Goal: Information Seeking & Learning: Check status

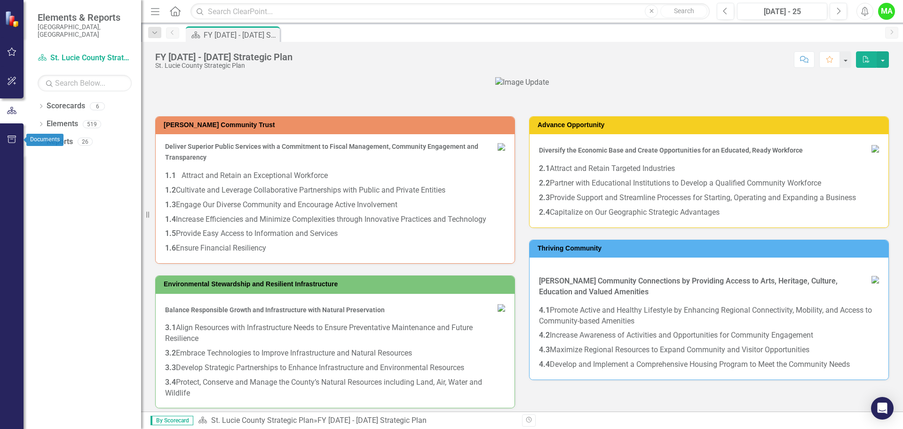
click at [8, 137] on icon "button" at bounding box center [12, 140] width 10 height 8
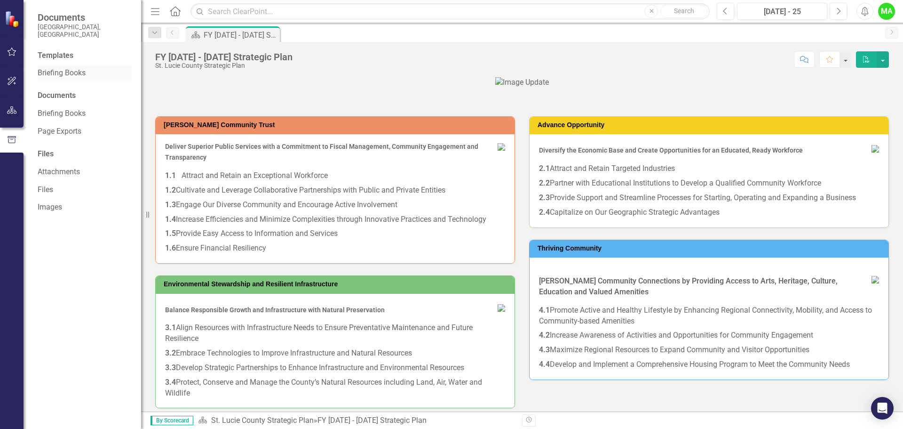
click at [65, 68] on link "Briefing Books" at bounding box center [85, 73] width 94 height 11
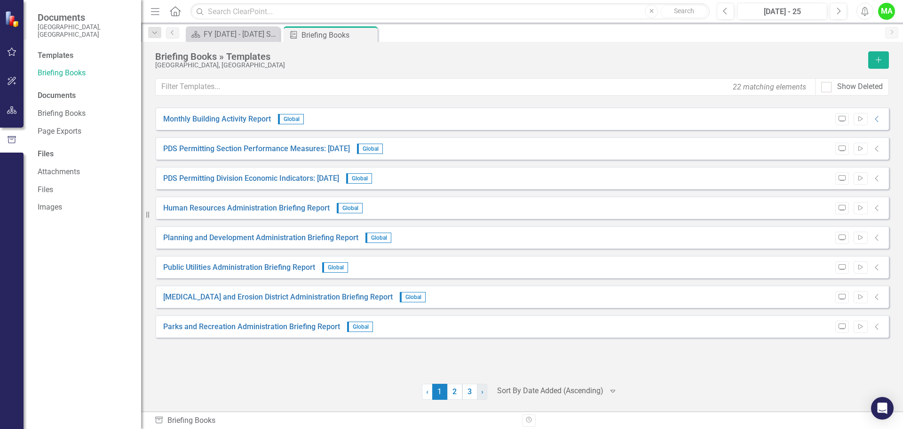
click at [482, 393] on span "›" at bounding box center [482, 391] width 2 height 9
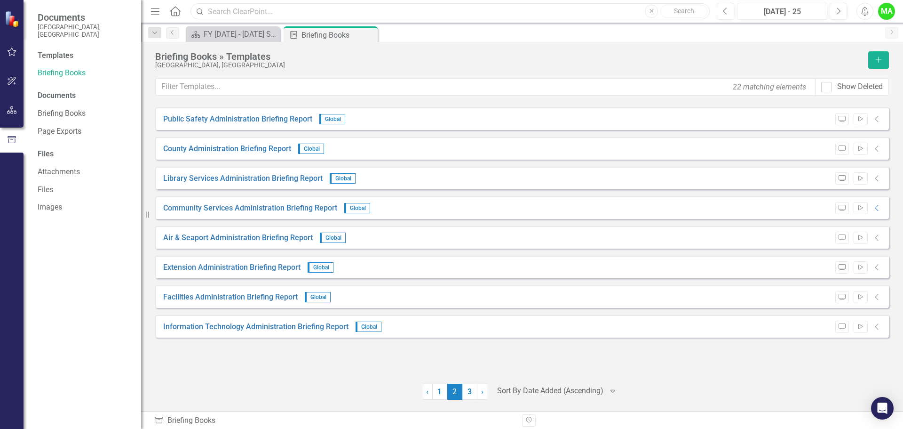
click at [235, 9] on input "text" at bounding box center [450, 11] width 519 height 16
type input "housing"
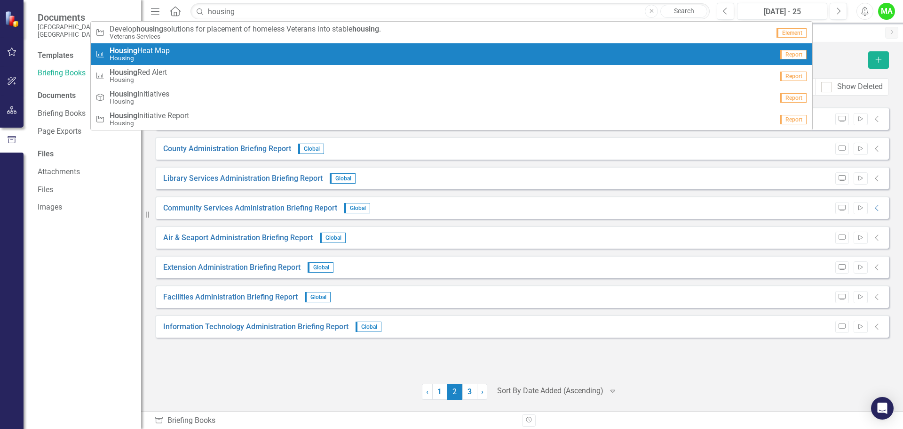
click at [229, 54] on div "Measure Housing Heat Map Housing" at bounding box center [435, 55] width 678 height 16
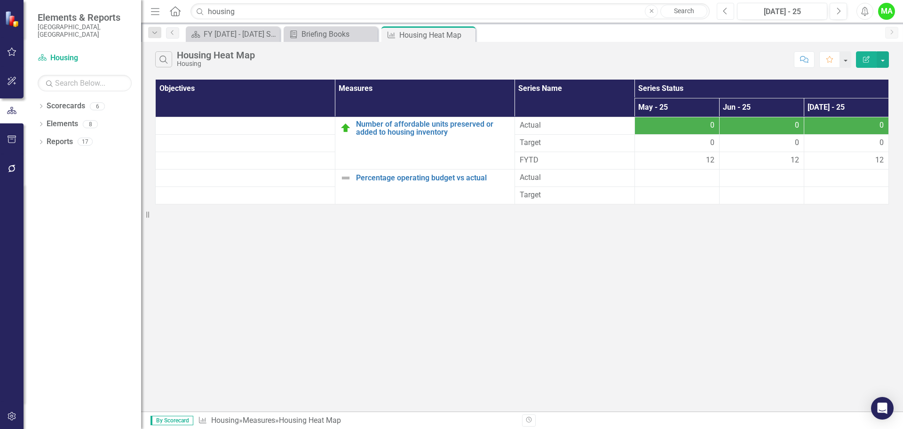
click at [728, 11] on icon "Previous" at bounding box center [725, 11] width 5 height 8
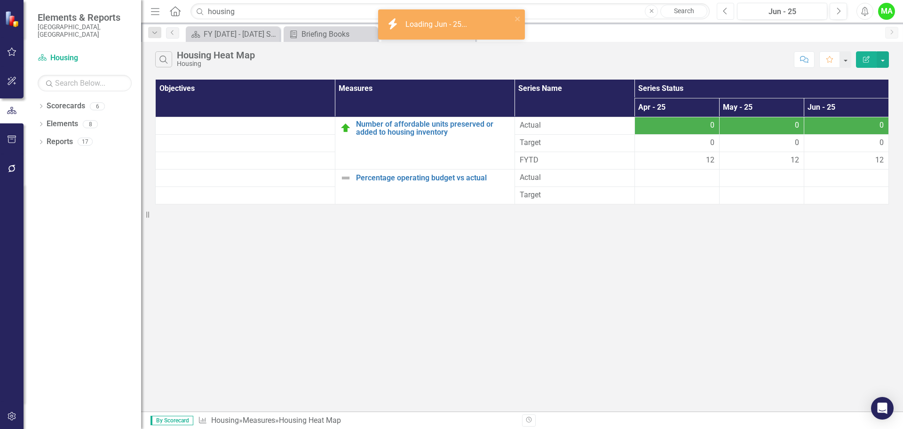
click at [728, 12] on icon "Previous" at bounding box center [725, 11] width 5 height 8
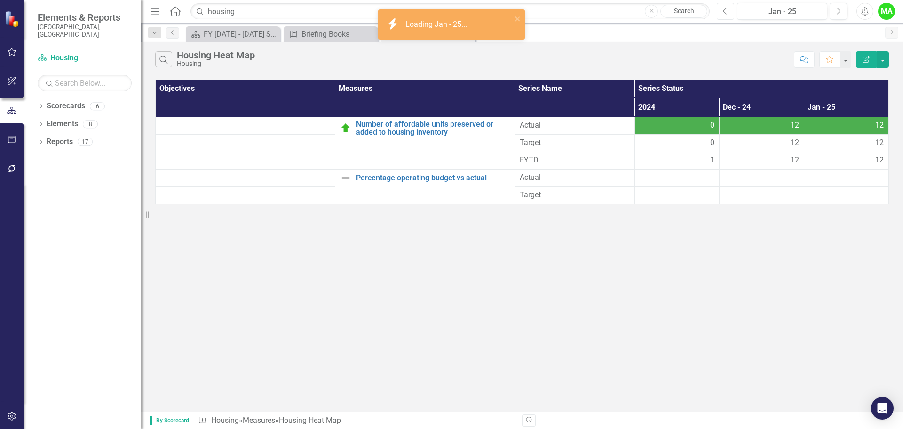
click at [728, 12] on icon "Previous" at bounding box center [725, 11] width 5 height 8
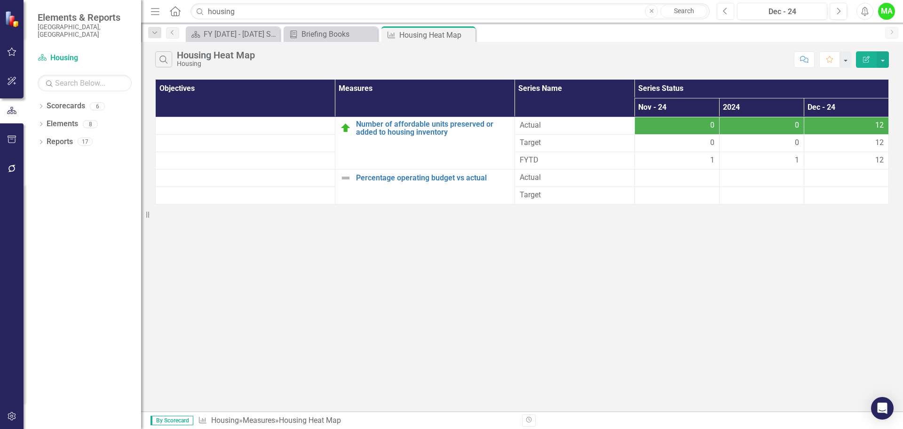
click at [728, 13] on icon "Previous" at bounding box center [725, 11] width 5 height 8
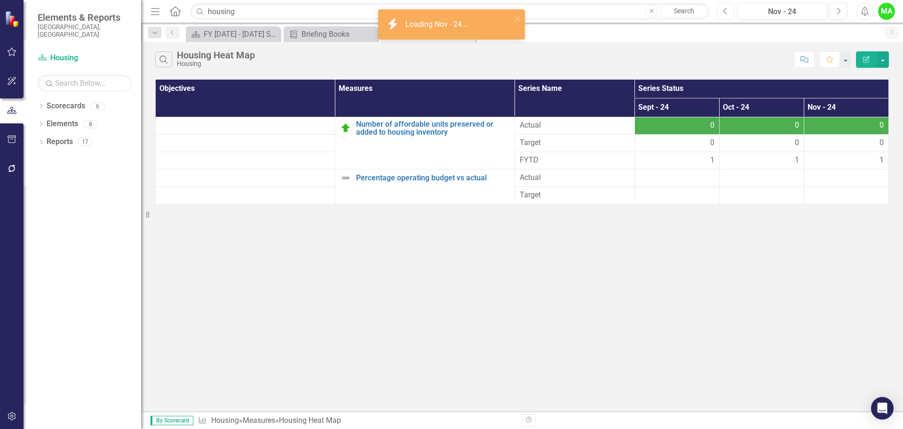
click at [728, 13] on icon "Previous" at bounding box center [725, 11] width 5 height 8
click at [728, 15] on button "Previous" at bounding box center [725, 11] width 17 height 17
